Goal: Information Seeking & Learning: Learn about a topic

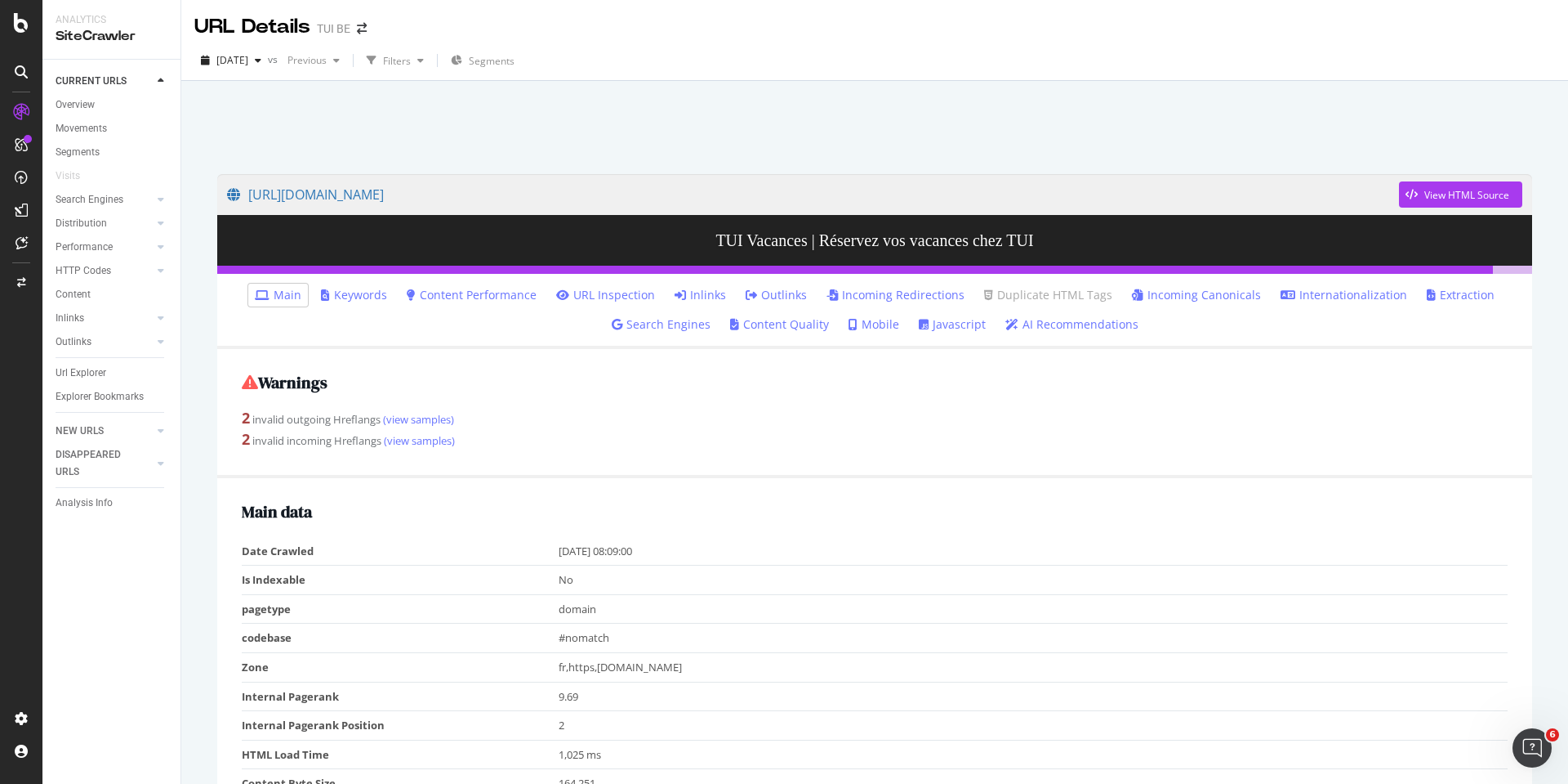
click at [705, 139] on div at bounding box center [874, 123] width 1348 height 70
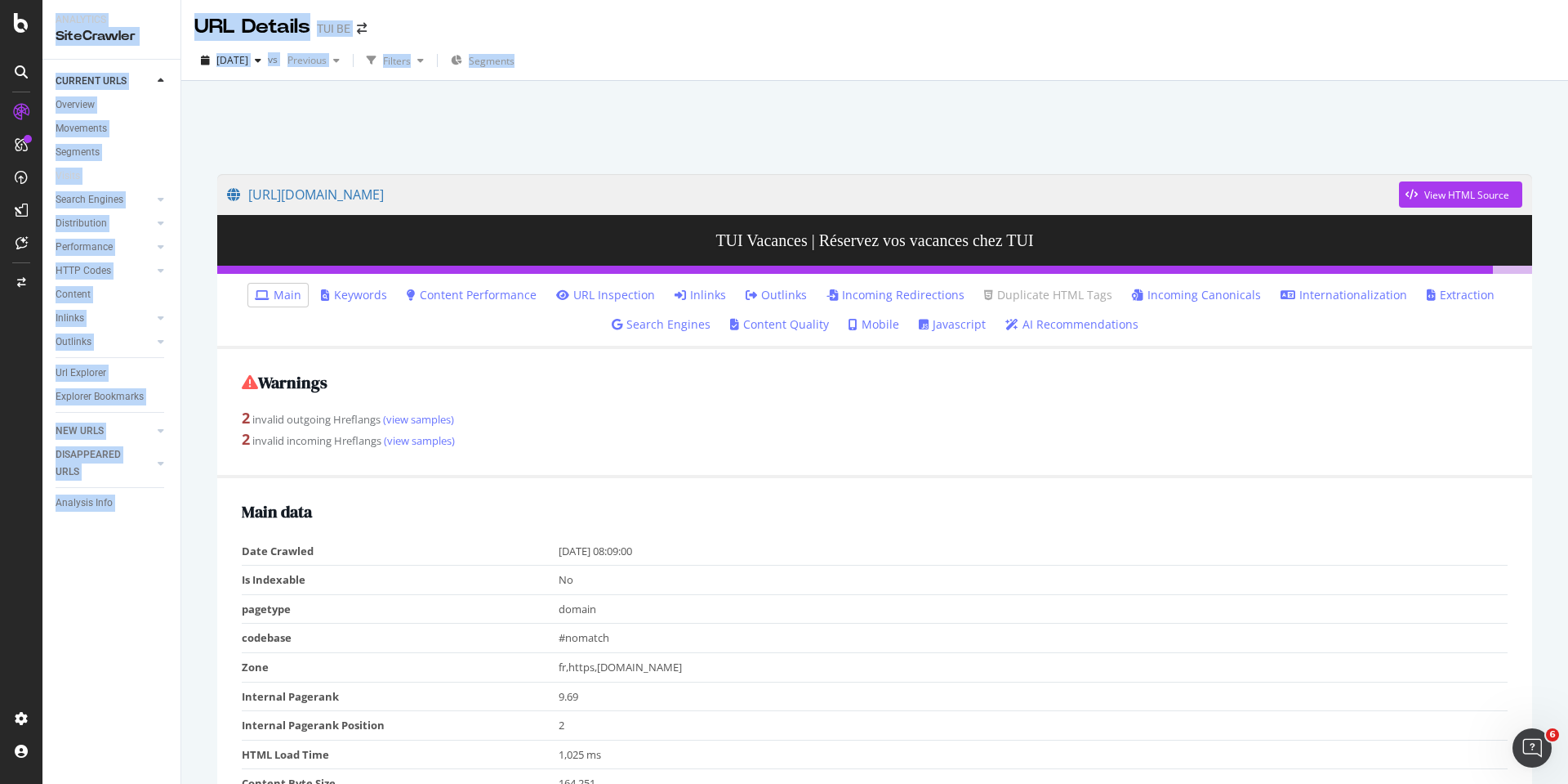
drag, startPoint x: 411, startPoint y: 111, endPoint x: 2, endPoint y: 11, distance: 421.0
click at [2, 11] on div "Analytics SiteCrawler CURRENT URLS Overview Movements Segments Visits Search En…" at bounding box center [784, 392] width 1568 height 784
click at [844, 96] on div at bounding box center [874, 123] width 1348 height 70
drag, startPoint x: 702, startPoint y: 136, endPoint x: 31, endPoint y: 9, distance: 682.9
click at [31, 9] on div "Analytics SiteCrawler CURRENT URLS Overview Movements Segments Visits Search En…" at bounding box center [784, 392] width 1568 height 784
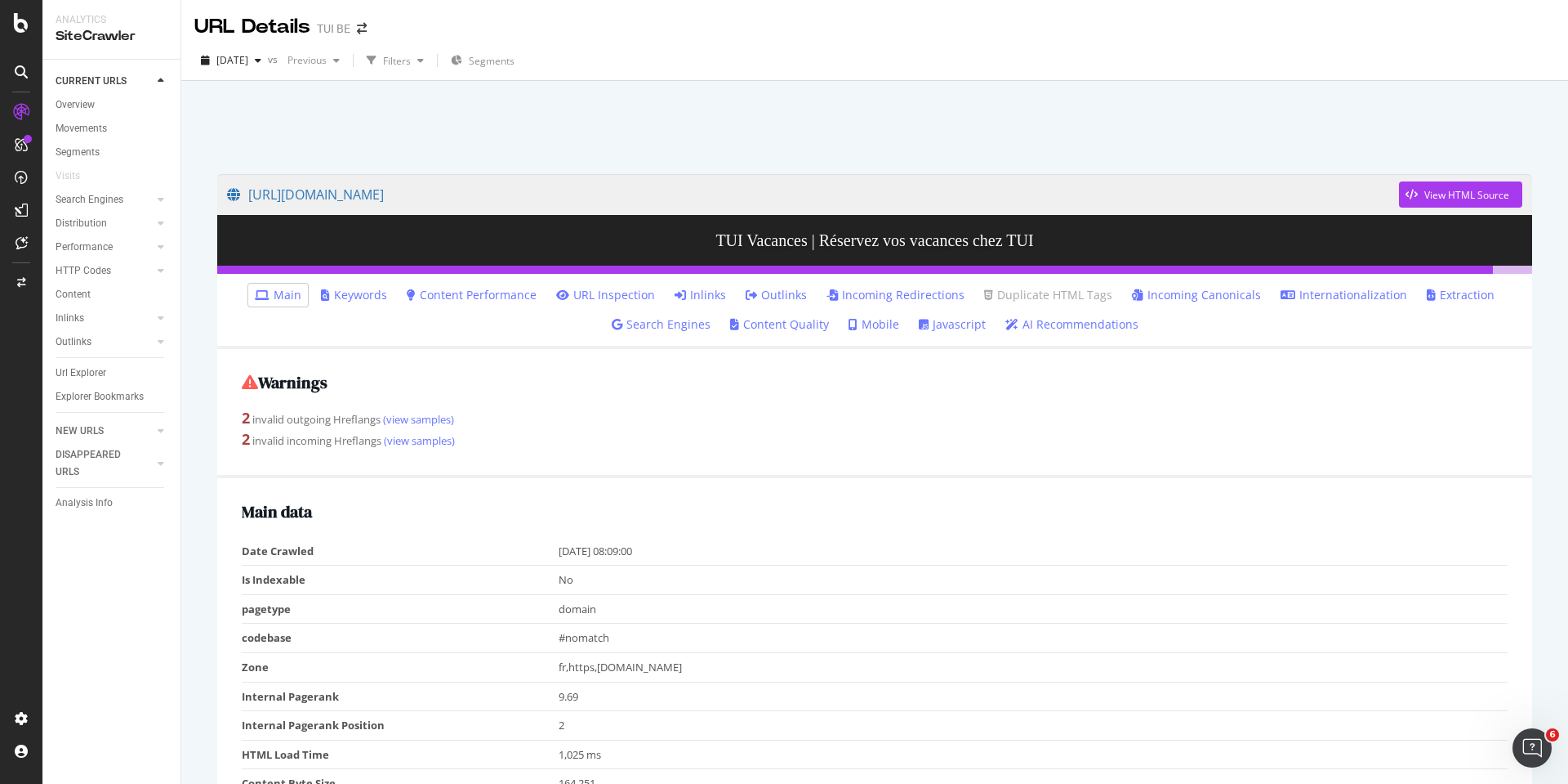
click at [5, 2] on div at bounding box center [21, 392] width 42 height 784
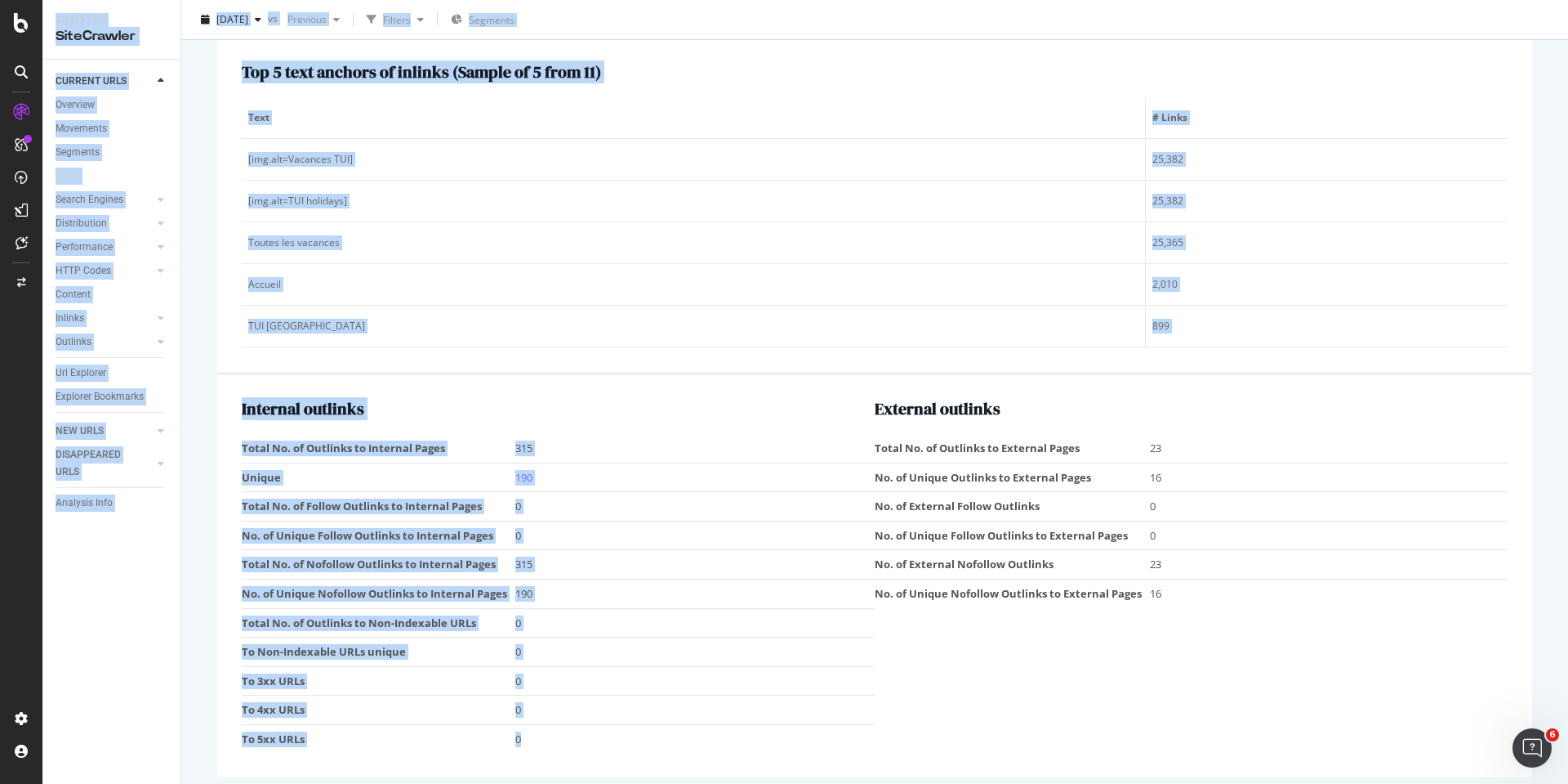
scroll to position [1935, 0]
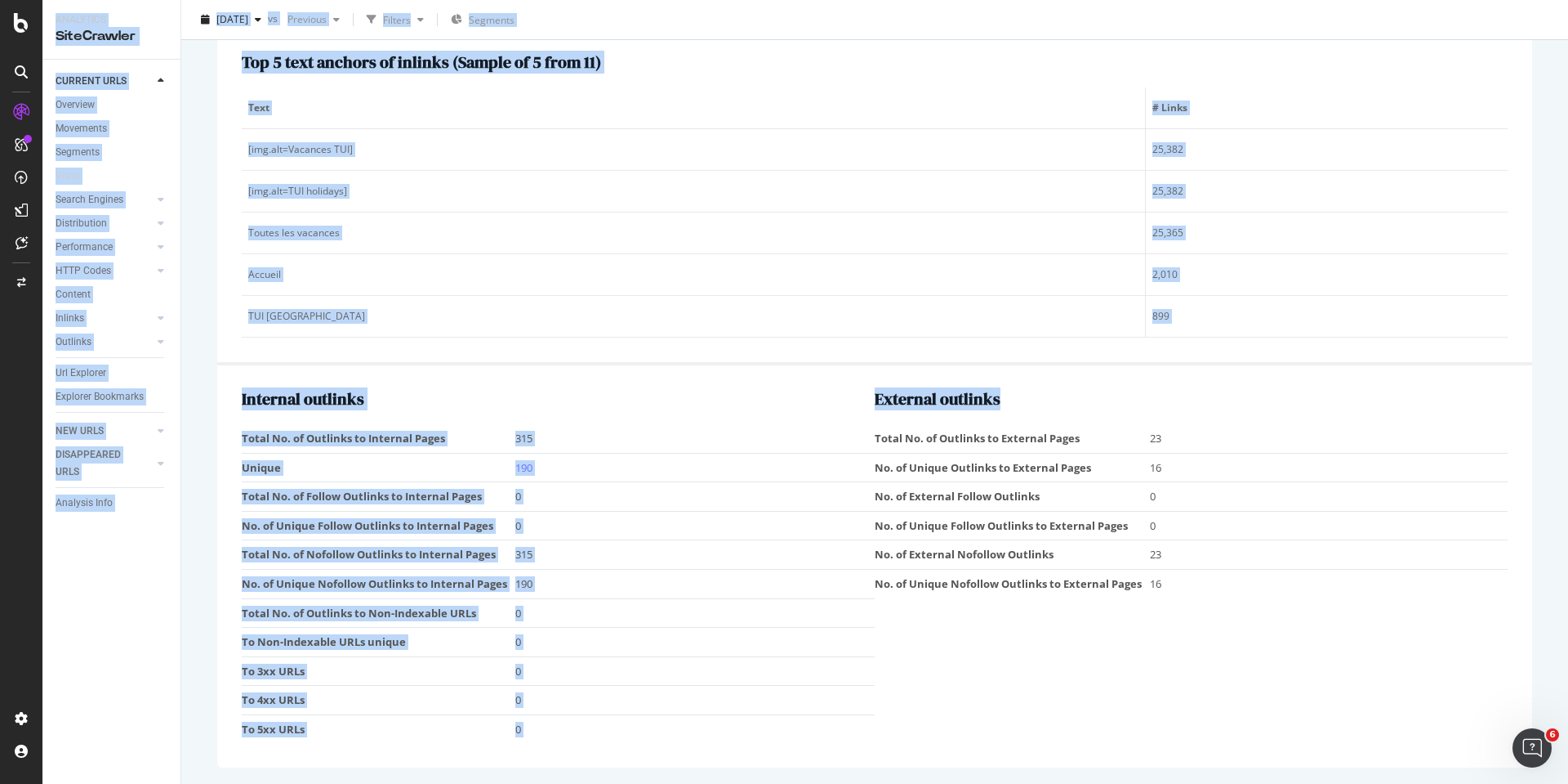
drag, startPoint x: 1, startPoint y: 3, endPoint x: 1190, endPoint y: 600, distance: 1330.5
click at [1190, 600] on div "Analytics SiteCrawler CURRENT URLS Overview Movements Segments Visits Search En…" at bounding box center [784, 392] width 1568 height 784
click at [1190, 600] on div "External outlinks Total No. of Outlinks to External Pages 23 No. of Unique Outl…" at bounding box center [1190, 566] width 633 height 353
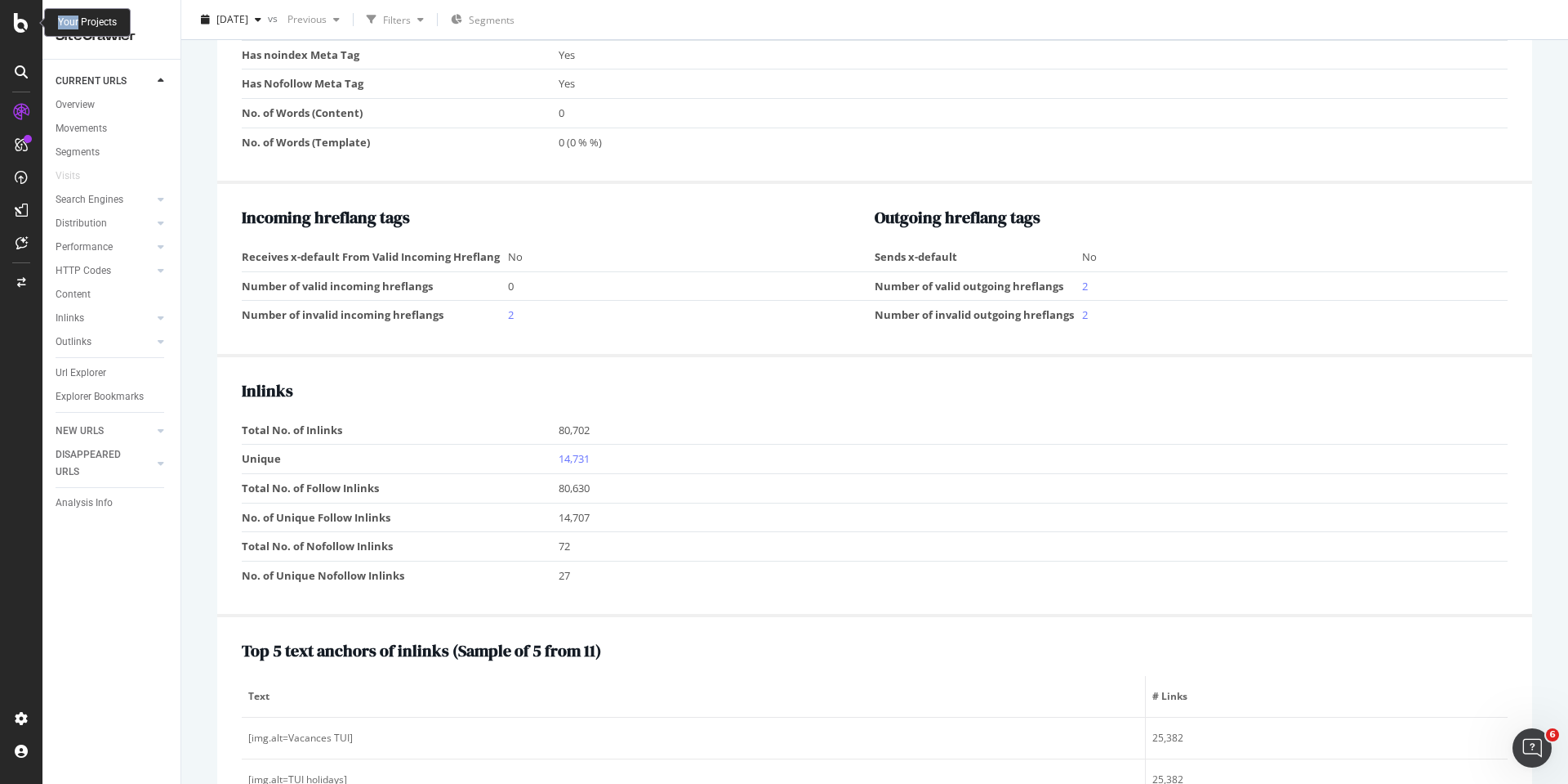
scroll to position [1319, 0]
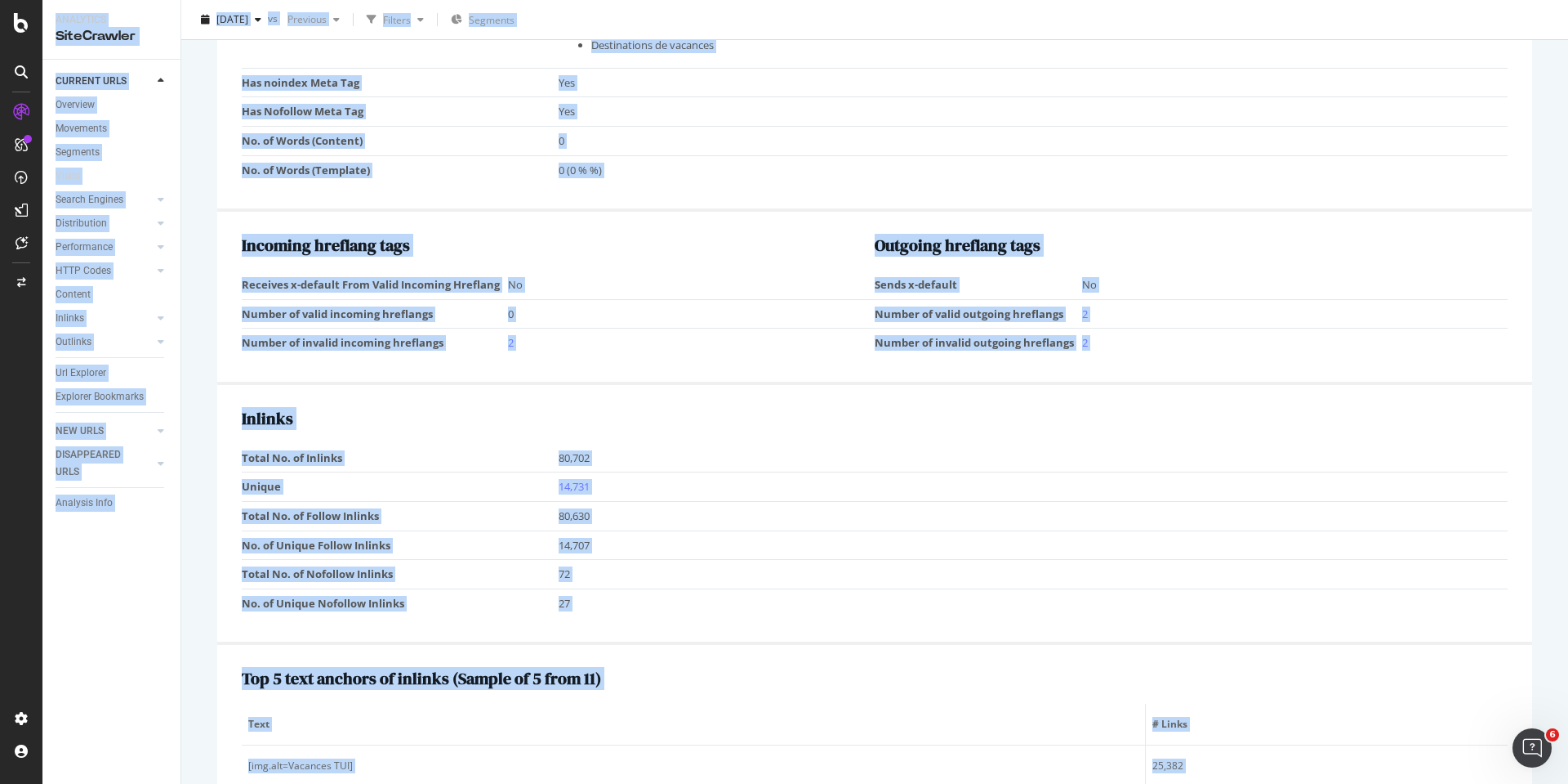
drag, startPoint x: 1190, startPoint y: 600, endPoint x: 65, endPoint y: 26, distance: 1263.0
click at [65, 26] on div "Analytics SiteCrawler CURRENT URLS Overview Movements Segments Visits Search En…" at bounding box center [805, 392] width 1526 height 784
click at [53, 17] on div "Analytics SiteCrawler" at bounding box center [111, 29] width 138 height 59
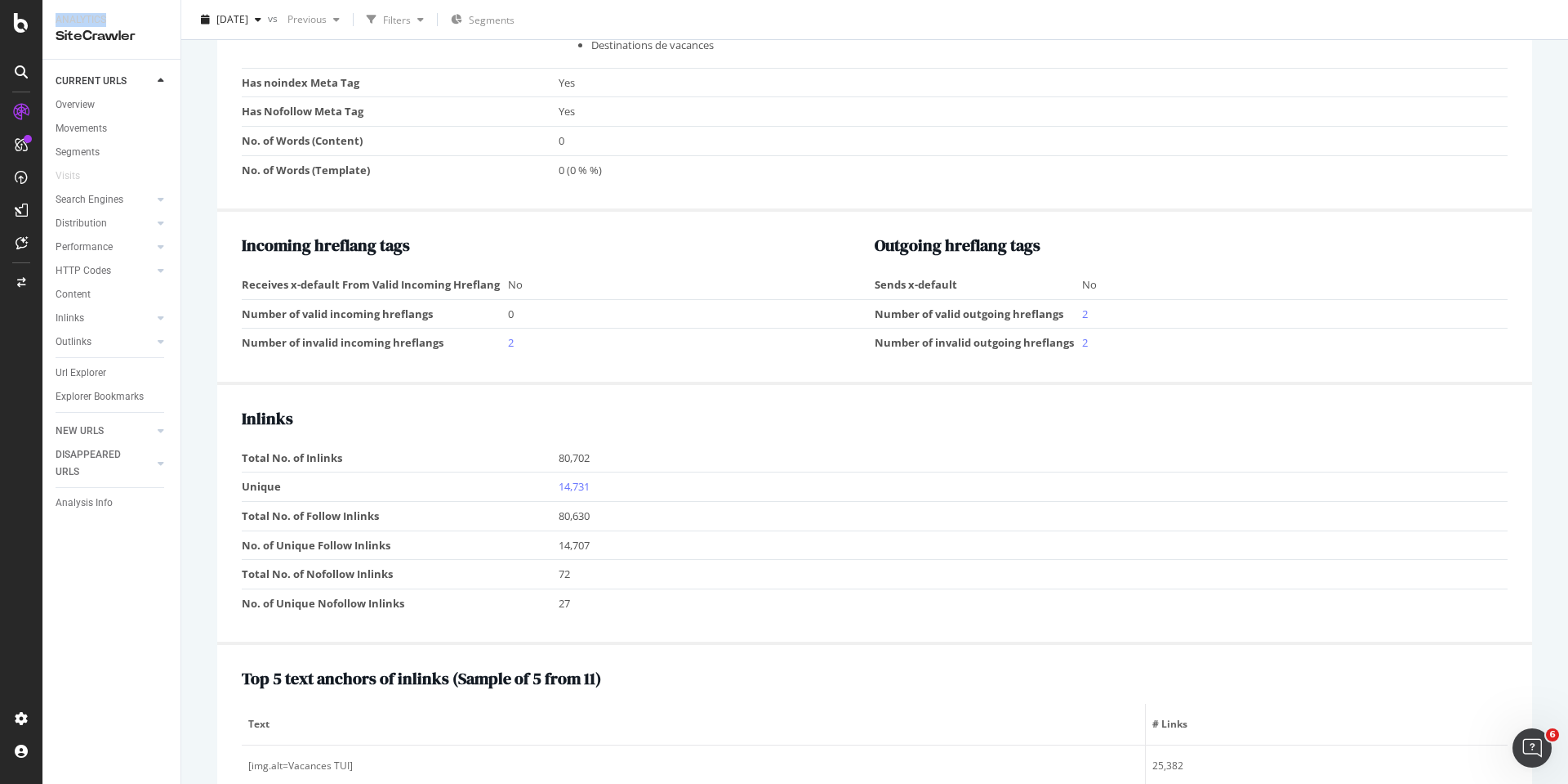
click at [53, 17] on div "Analytics SiteCrawler" at bounding box center [111, 29] width 138 height 59
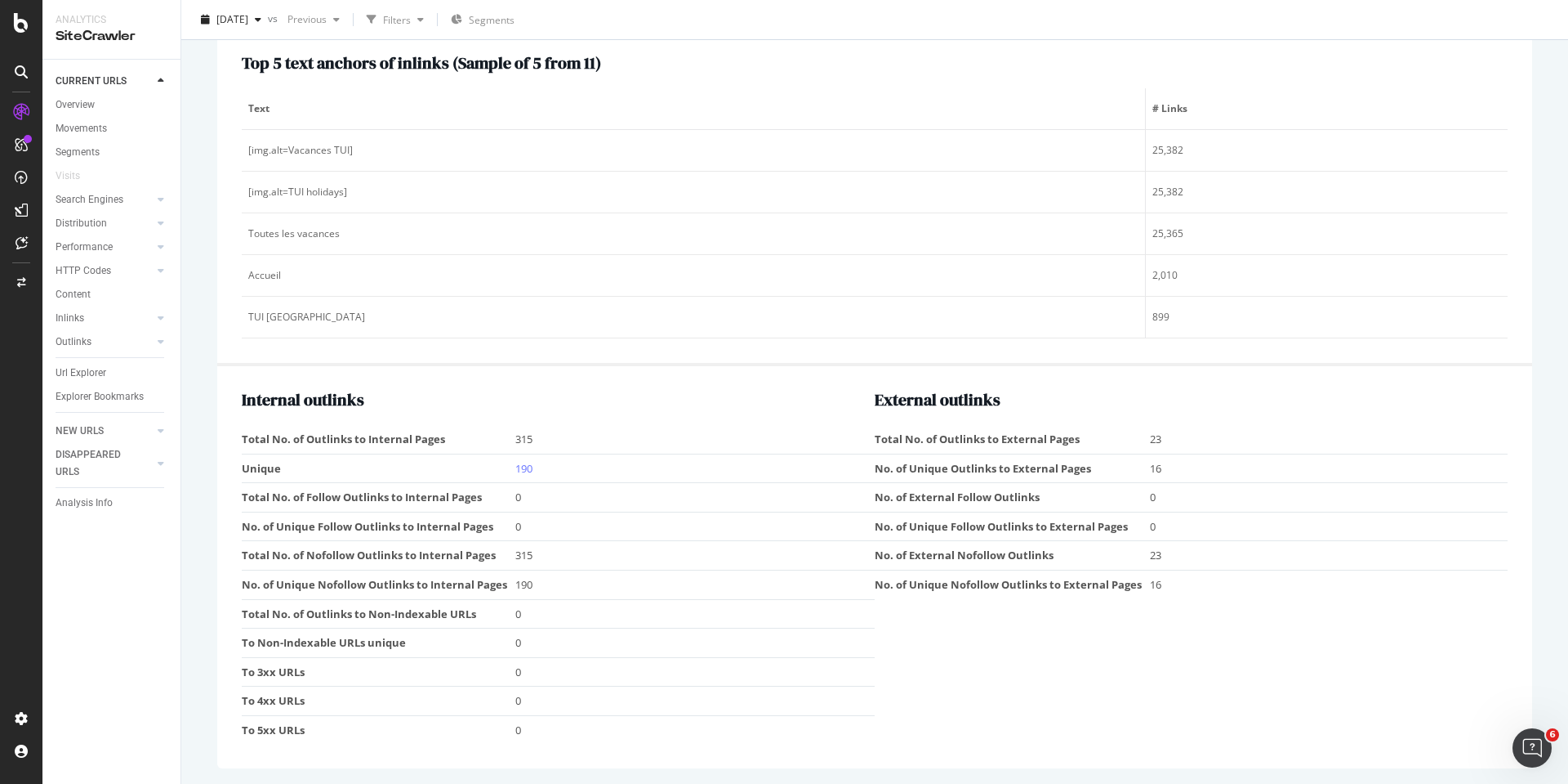
scroll to position [1935, 0]
drag, startPoint x: 53, startPoint y: 17, endPoint x: 1190, endPoint y: 731, distance: 1342.6
click at [1190, 731] on div "Analytics SiteCrawler CURRENT URLS Overview Movements Segments Visits Search En…" at bounding box center [805, 392] width 1526 height 784
click at [1190, 731] on div "External outlinks Total No. of Outlinks to External Pages 23 No. of Unique Outl…" at bounding box center [1190, 566] width 633 height 353
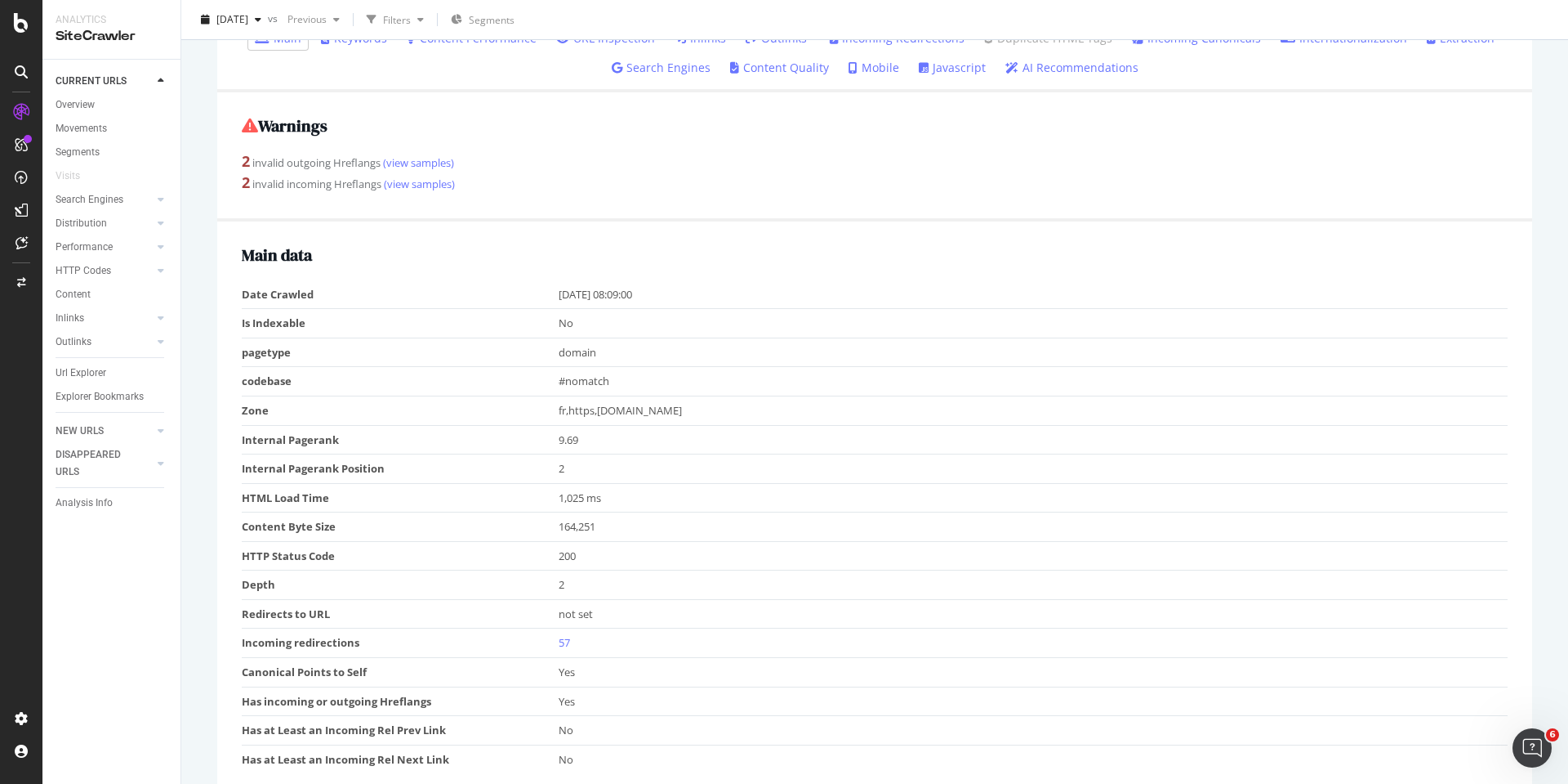
scroll to position [0, 0]
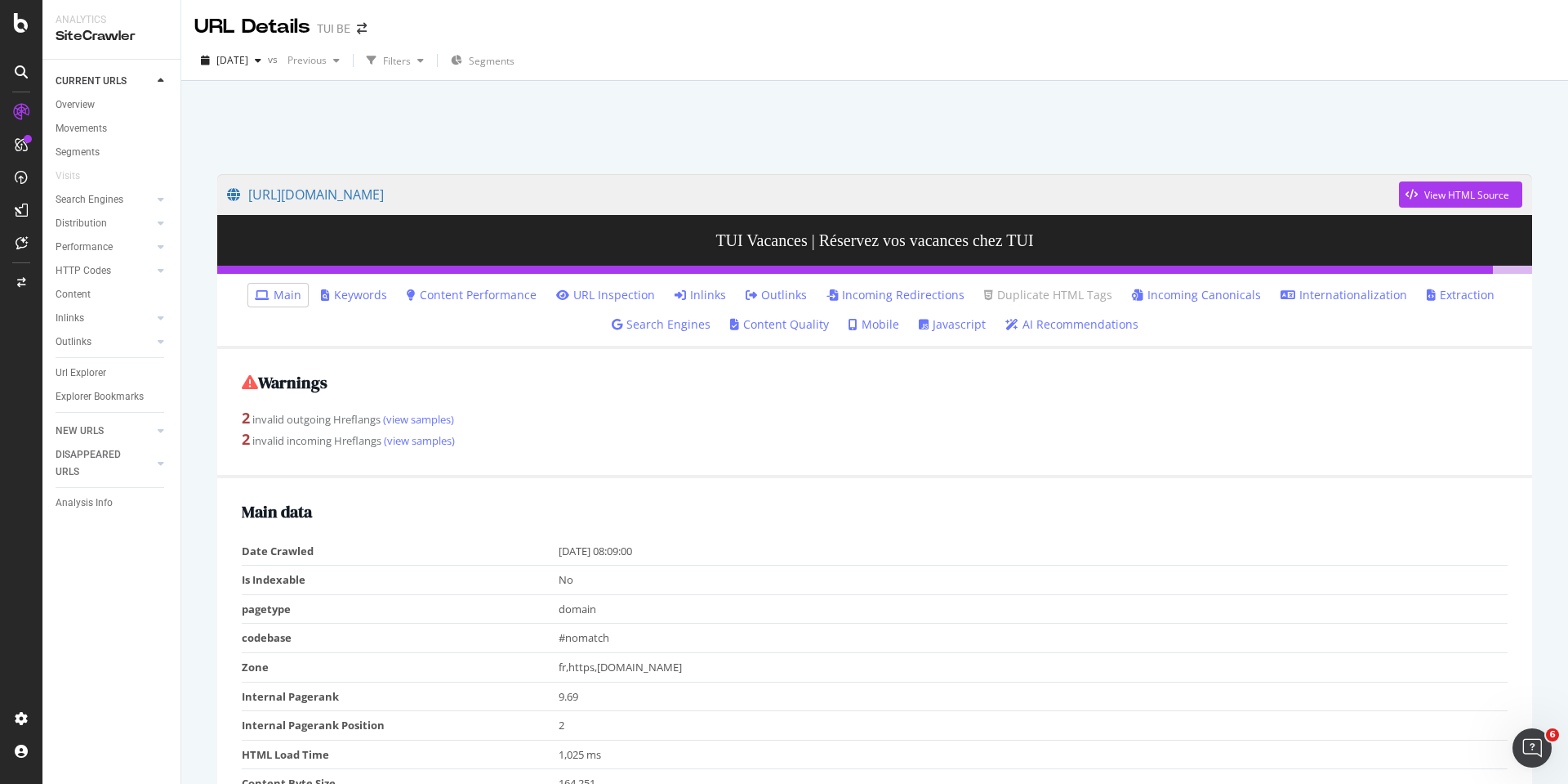
click at [1552, 747] on div "https://www.tui.be/fr View HTML Source TUI Vacances | Réservez vos vacances che…" at bounding box center [874, 472] width 1387 height 784
